Goal: Task Accomplishment & Management: Use online tool/utility

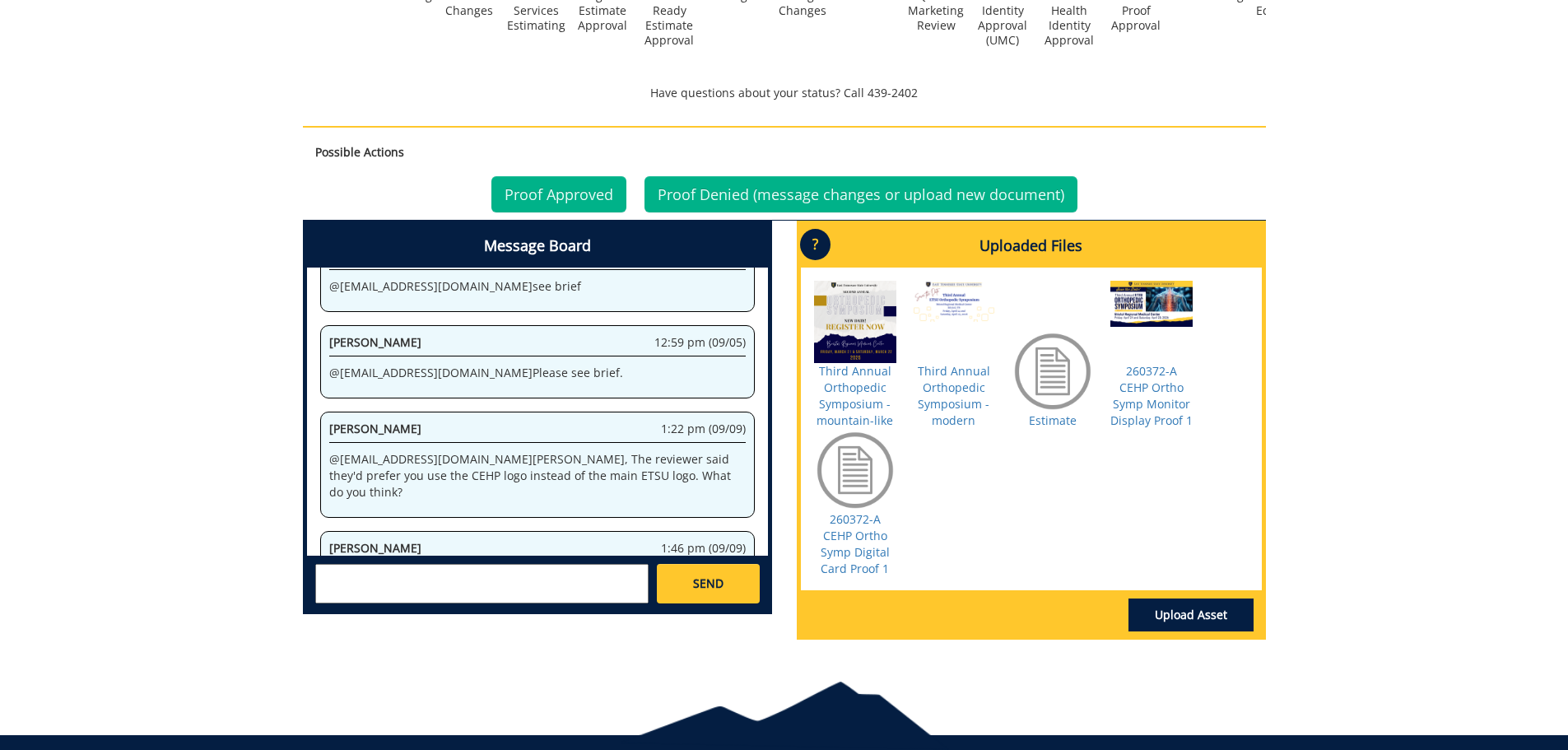
scroll to position [2763, 0]
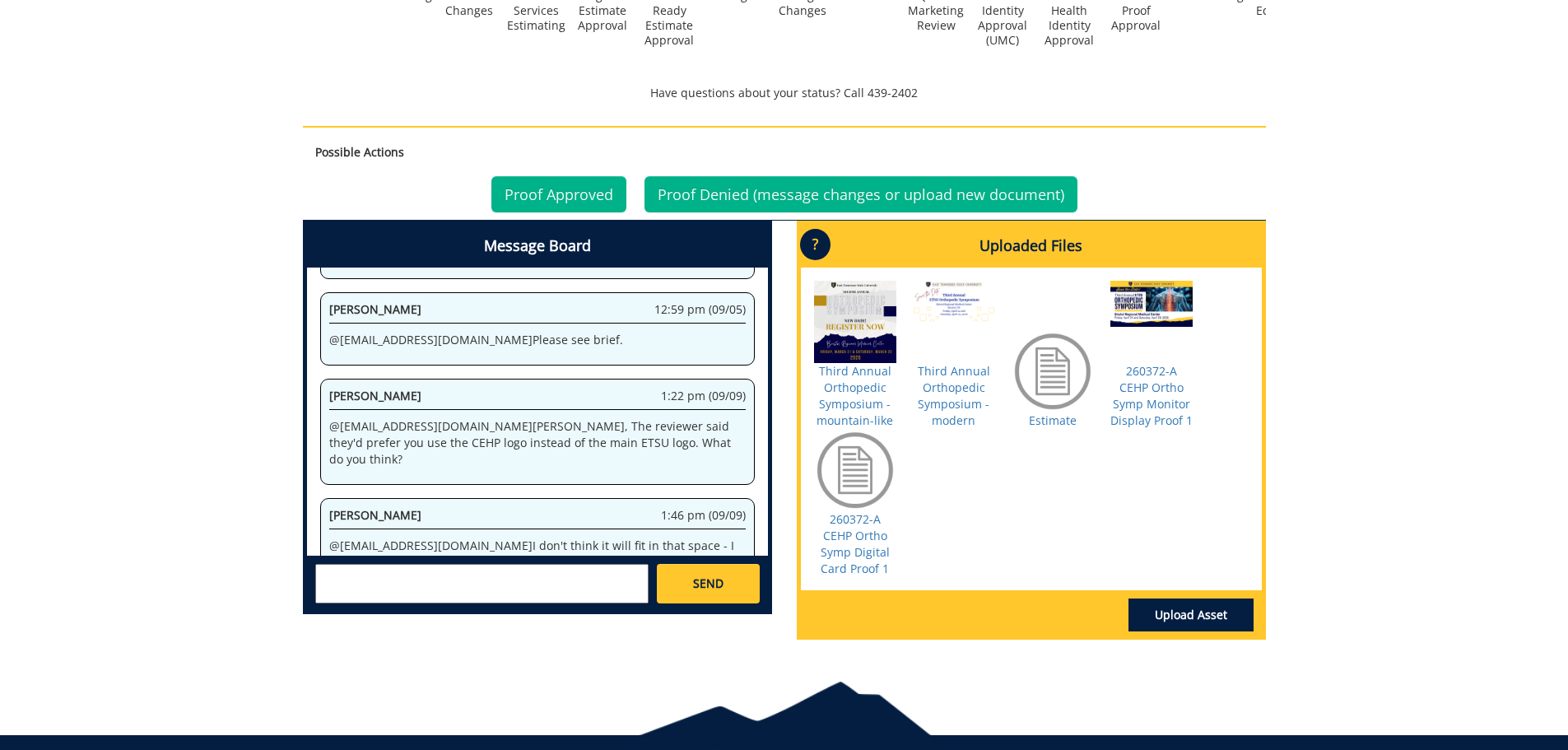
click at [1165, 291] on div at bounding box center [1152, 322] width 83 height 83
click at [1146, 378] on link "260372-A CEHP Ortho Symp Monitor Display Proof 1" at bounding box center [1152, 395] width 83 height 65
click at [1157, 298] on div at bounding box center [1152, 322] width 83 height 83
click at [1152, 377] on link "260372-A CEHP Ortho Symp Monitor Display Proof 1" at bounding box center [1152, 395] width 83 height 65
click at [561, 176] on link "Proof Approved" at bounding box center [558, 195] width 135 height 37
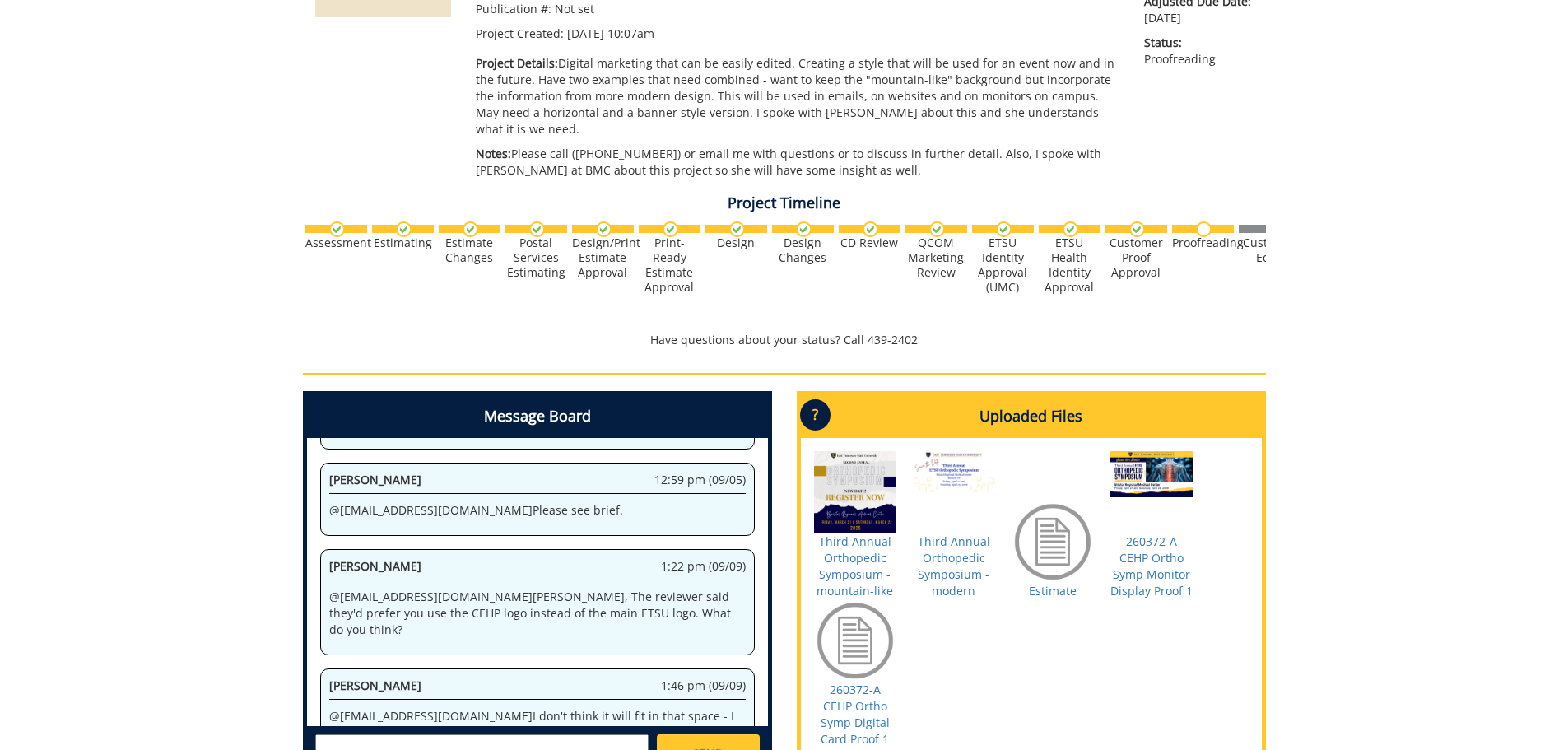
scroll to position [546, 0]
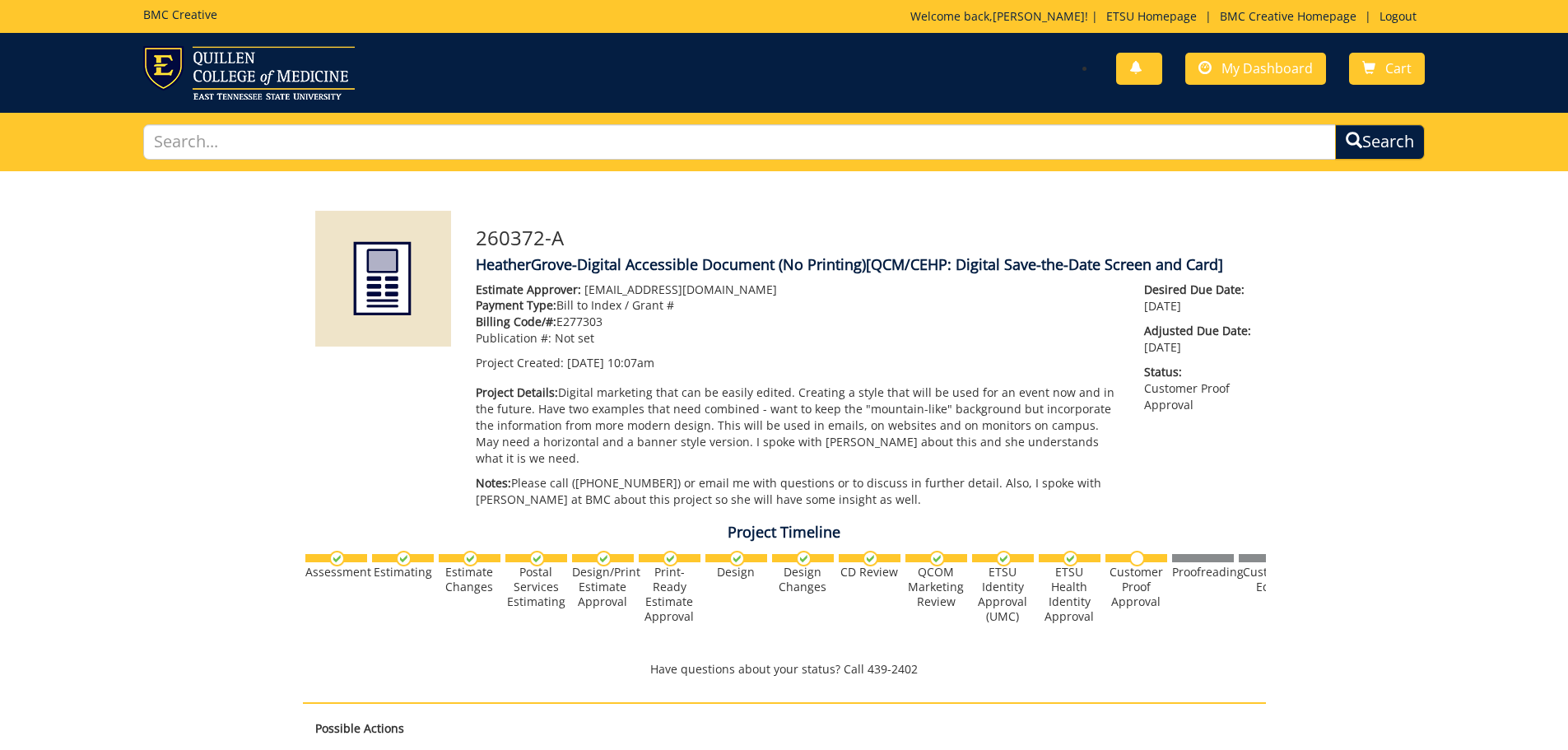
scroll to position [39332, 0]
